Goal: Information Seeking & Learning: Learn about a topic

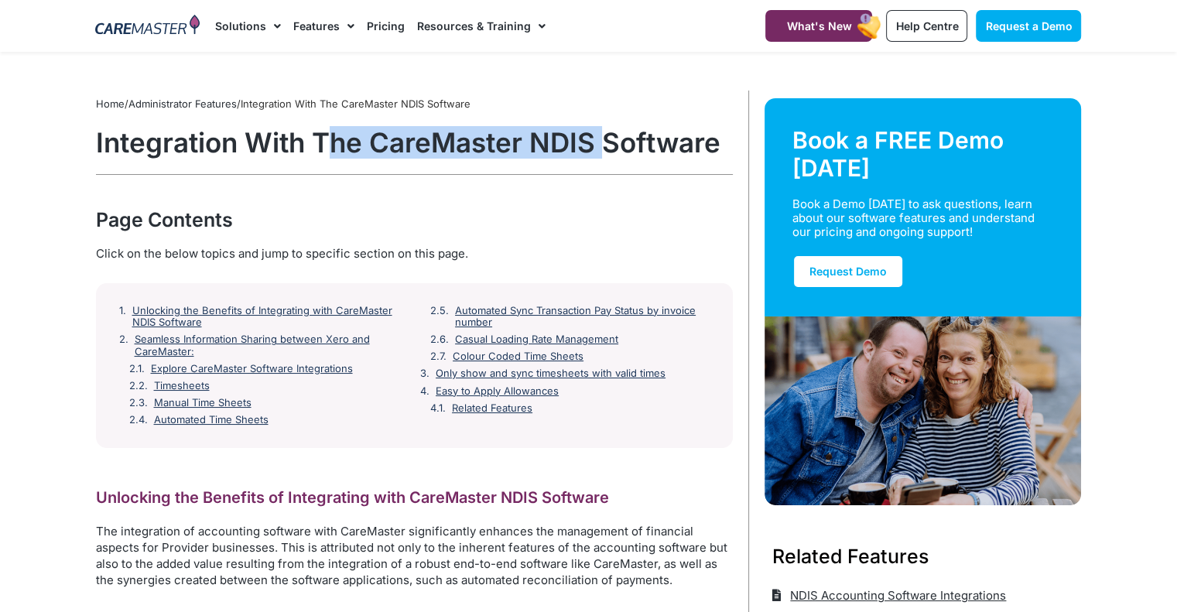
drag, startPoint x: 334, startPoint y: 146, endPoint x: 610, endPoint y: 137, distance: 275.6
click at [610, 137] on h1 "Integration With The CareMaster NDIS Software" at bounding box center [414, 142] width 637 height 32
click at [585, 210] on div "Page Contents" at bounding box center [414, 220] width 637 height 28
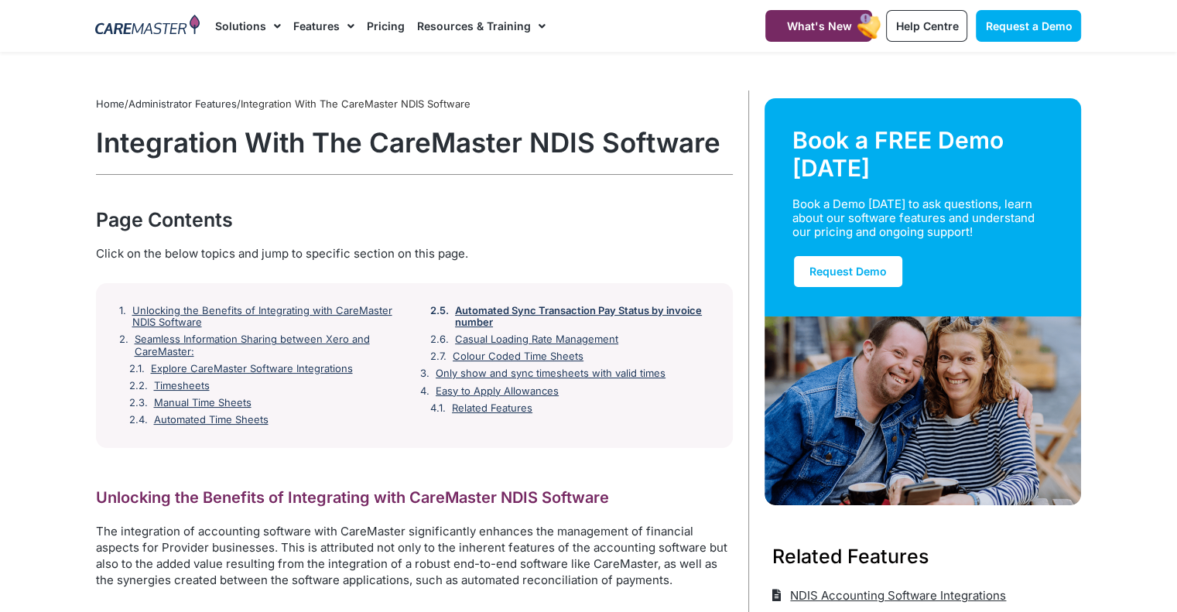
click at [619, 313] on link "Automated Sync Transaction Pay Status by invoice number" at bounding box center [582, 317] width 255 height 24
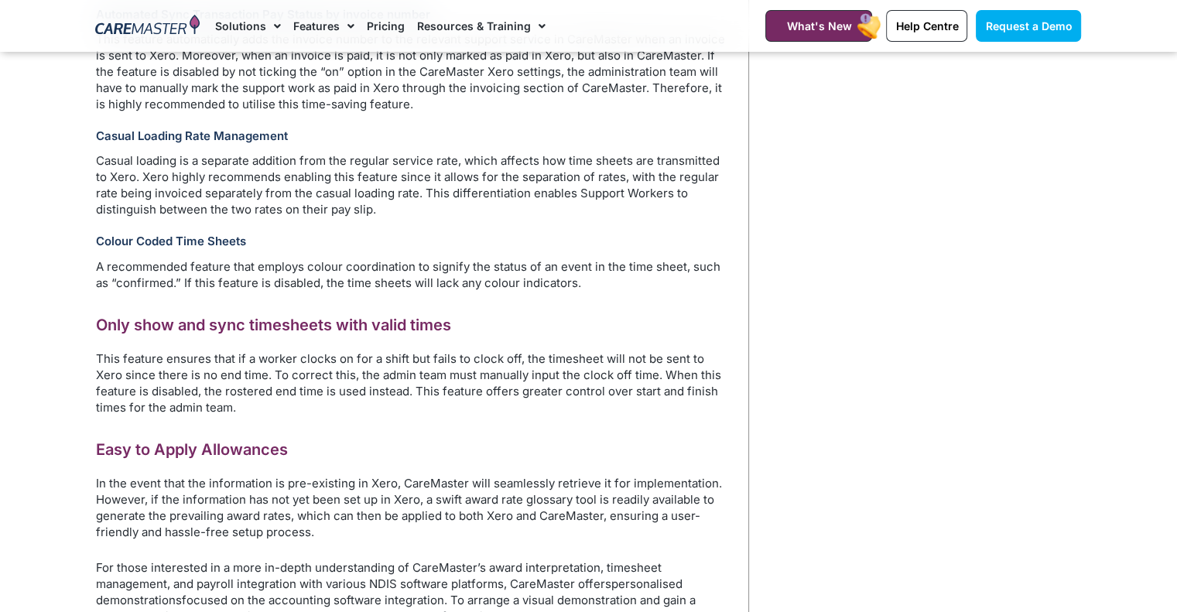
scroll to position [1802, 0]
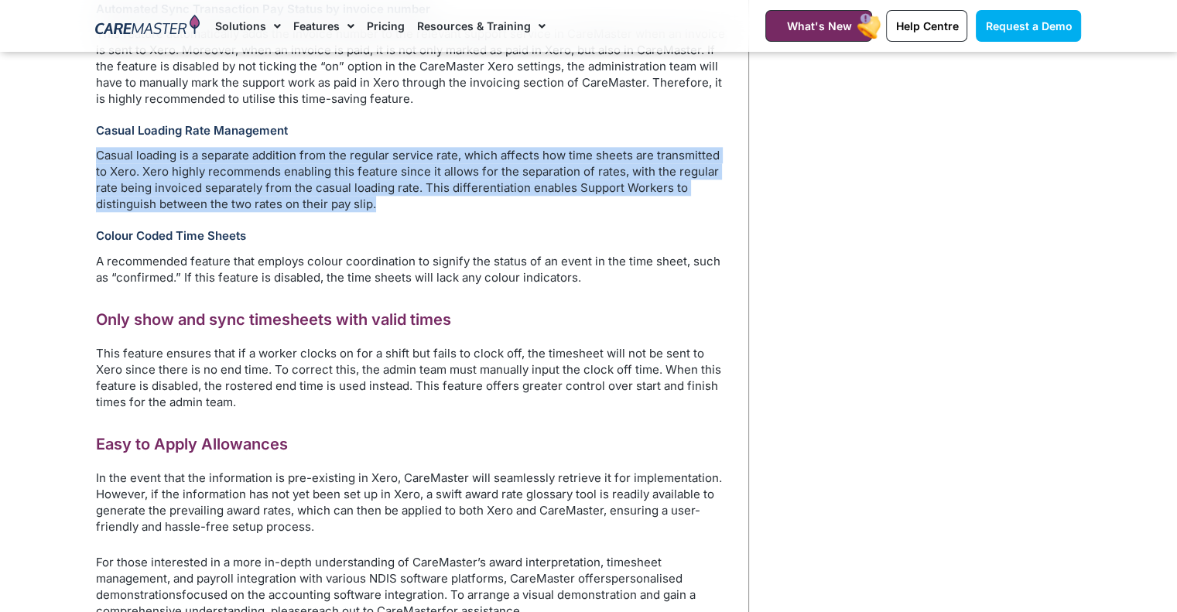
drag, startPoint x: 97, startPoint y: 151, endPoint x: 320, endPoint y: 203, distance: 228.9
click at [320, 203] on p "Casual loading is a separate addition from the regular service rate, which affe…" at bounding box center [414, 179] width 637 height 65
click at [551, 210] on p "Casual loading is a separate addition from the regular service rate, which affe…" at bounding box center [414, 179] width 637 height 65
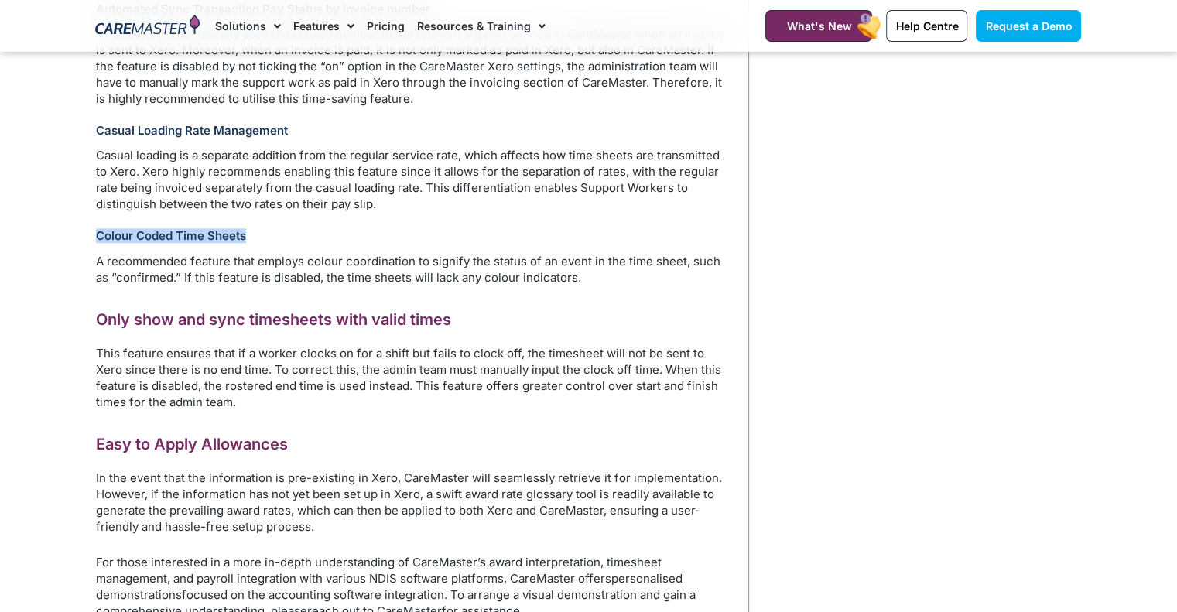
drag, startPoint x: 98, startPoint y: 231, endPoint x: 273, endPoint y: 228, distance: 174.9
click at [273, 228] on h3 "Colour Coded Time Sheets" at bounding box center [414, 235] width 637 height 15
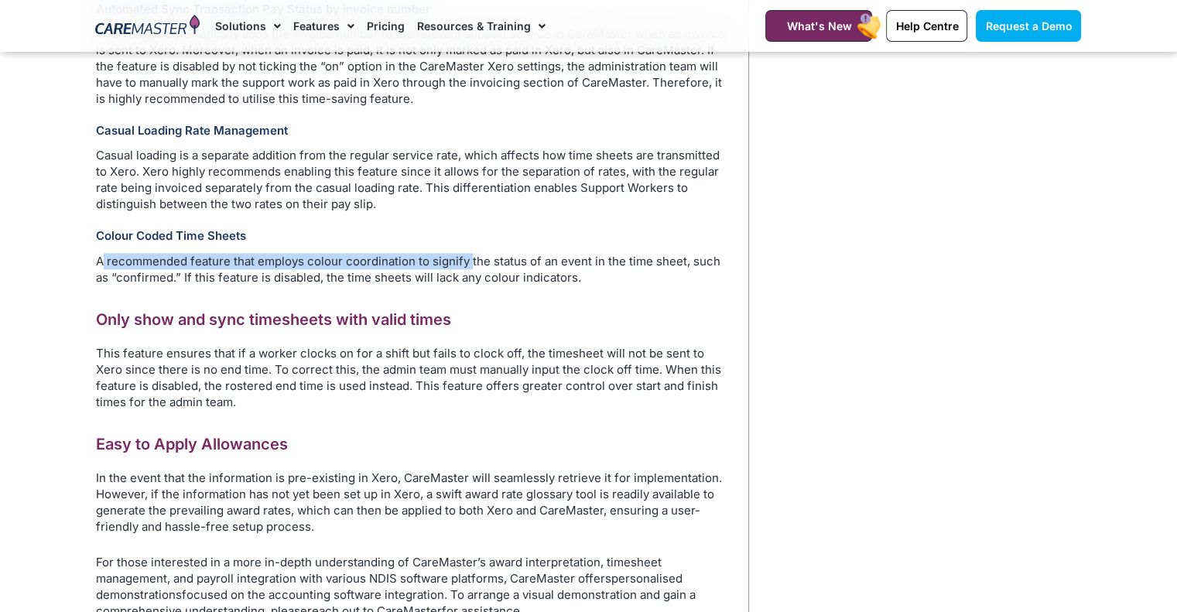
drag, startPoint x: 99, startPoint y: 258, endPoint x: 467, endPoint y: 263, distance: 368.3
click at [467, 263] on p "A recommended feature that employs colour coordination to signify the status of…" at bounding box center [414, 269] width 637 height 32
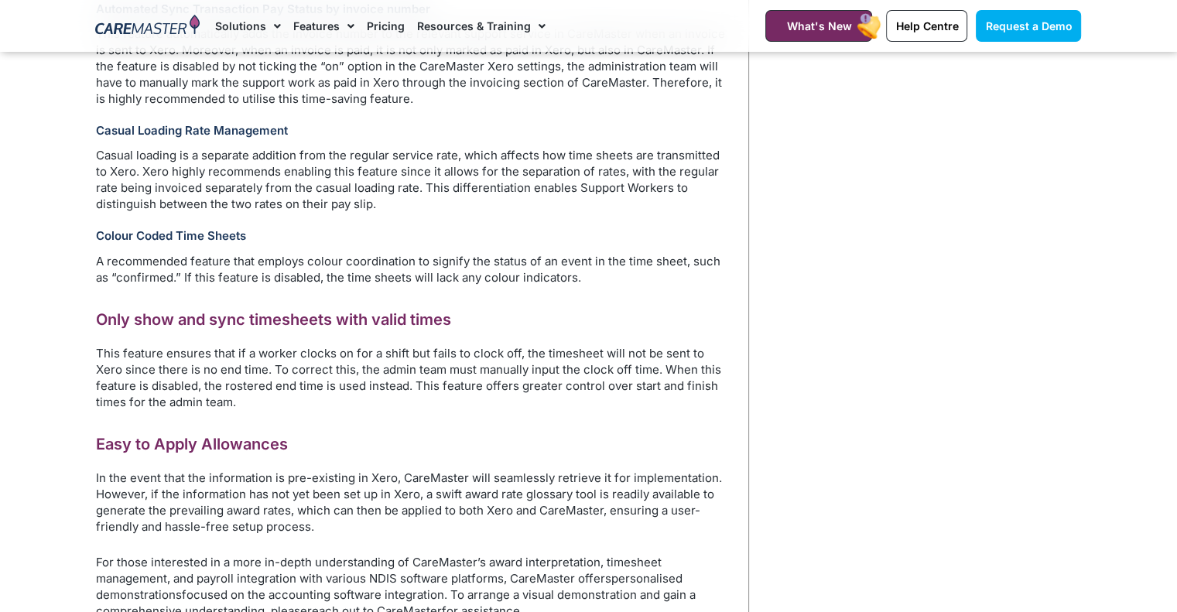
click at [520, 278] on p "A recommended feature that employs colour coordination to signify the status of…" at bounding box center [414, 269] width 637 height 32
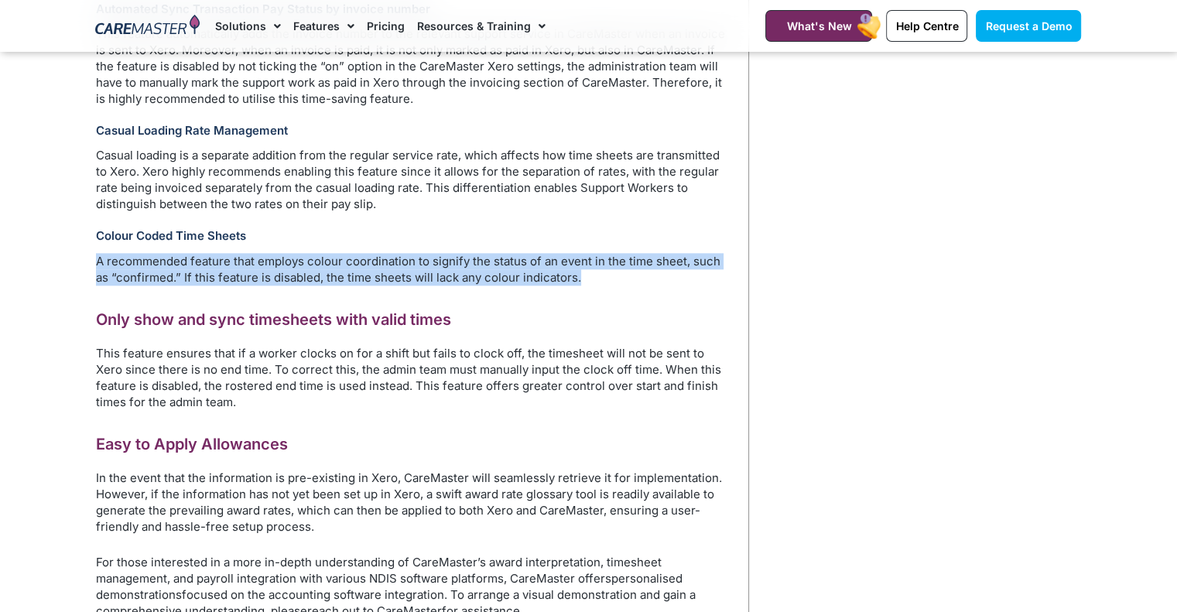
drag, startPoint x: 564, startPoint y: 279, endPoint x: 97, endPoint y: 248, distance: 468.3
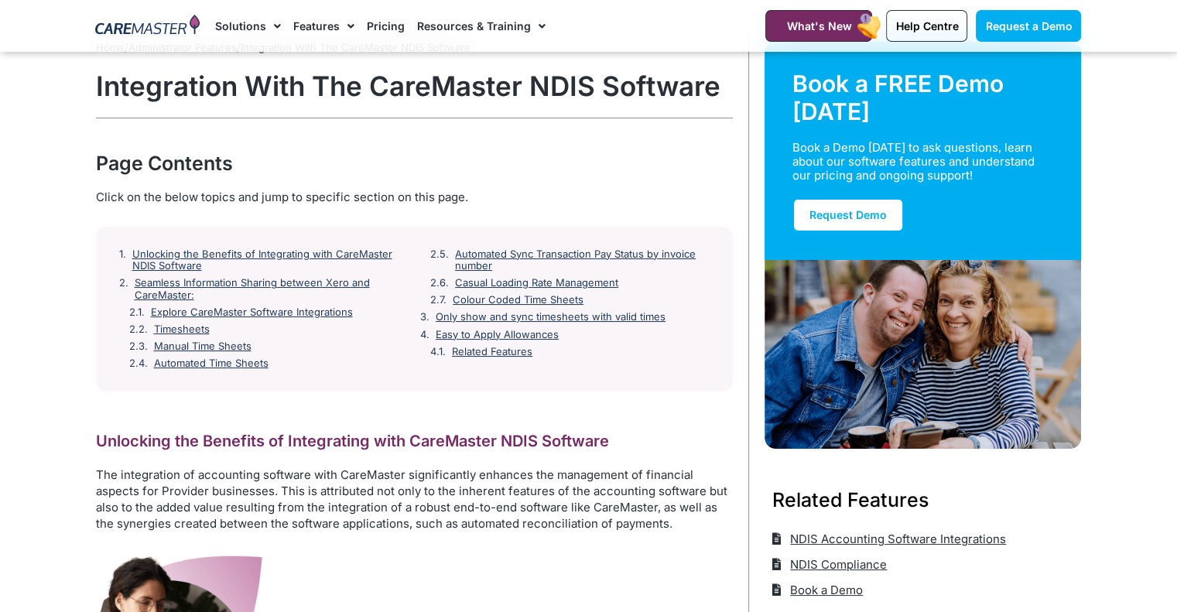
scroll to position [0, 0]
